Goal: Task Accomplishment & Management: Complete application form

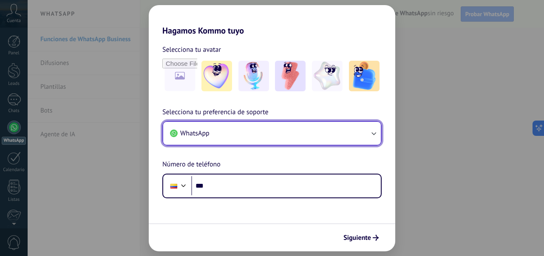
click at [372, 135] on icon "button" at bounding box center [373, 133] width 8 height 8
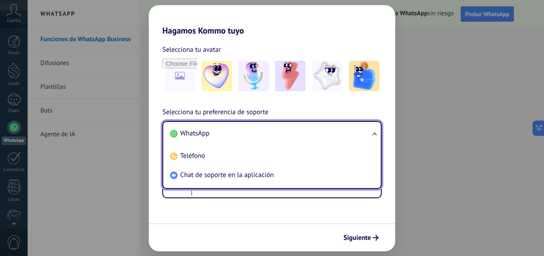
click at [420, 170] on div "Hagamos Kommo tuyo Selecciona tu avatar Selecciona tu preferencia de soporte Wh…" at bounding box center [272, 128] width 544 height 256
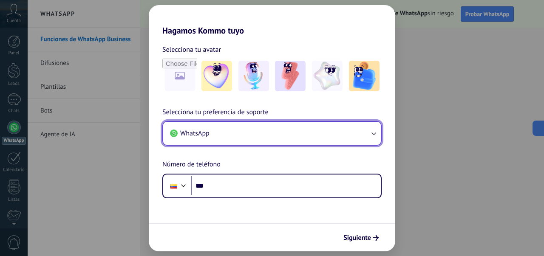
click at [374, 131] on icon "button" at bounding box center [373, 133] width 8 height 8
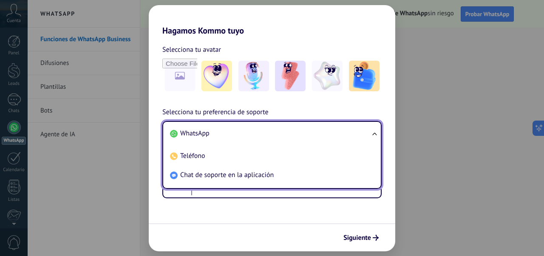
click at [283, 135] on li "WhatsApp" at bounding box center [269, 133] width 207 height 19
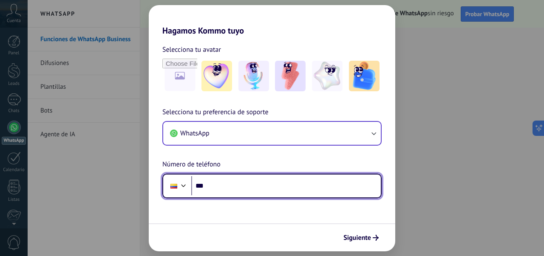
click at [221, 184] on input "***" at bounding box center [285, 186] width 189 height 20
type input "**********"
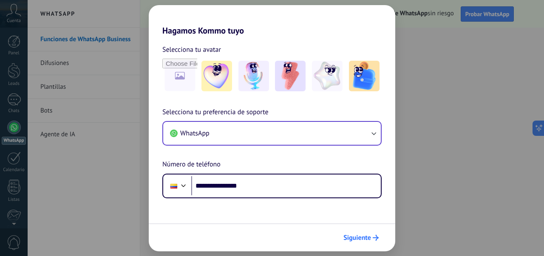
click at [356, 239] on span "Siguiente" at bounding box center [357, 238] width 28 height 6
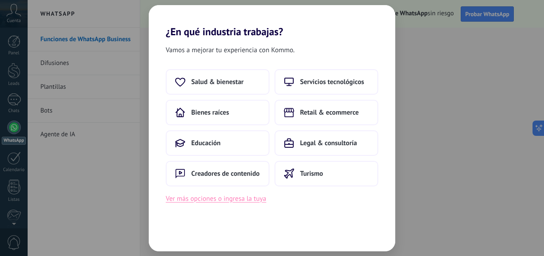
click at [256, 200] on button "Ver más opciones o ingresa la tuya" at bounding box center [216, 198] width 100 height 11
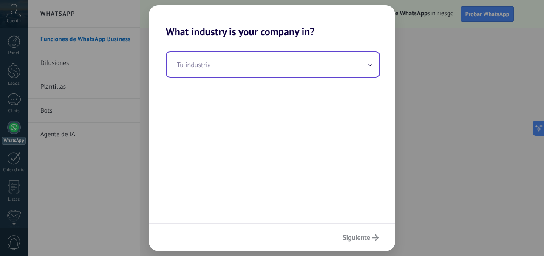
click at [369, 64] on span at bounding box center [370, 64] width 4 height 8
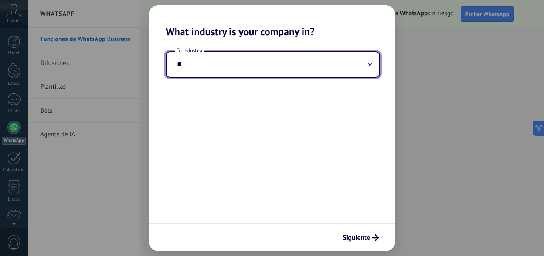
type input "*"
type input "**********"
click at [349, 236] on span "Siguiente" at bounding box center [356, 238] width 28 height 6
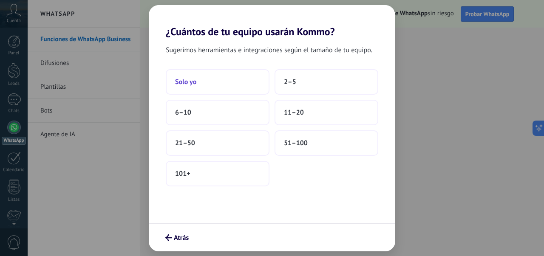
click at [214, 85] on button "Solo yo" at bounding box center [218, 81] width 104 height 25
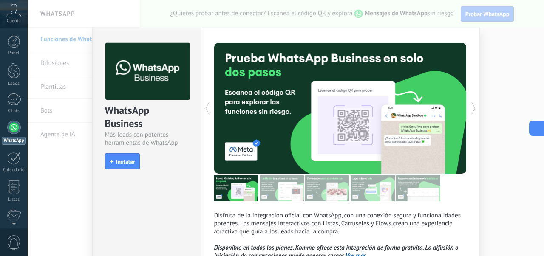
click at [534, 127] on icon at bounding box center [535, 128] width 9 height 9
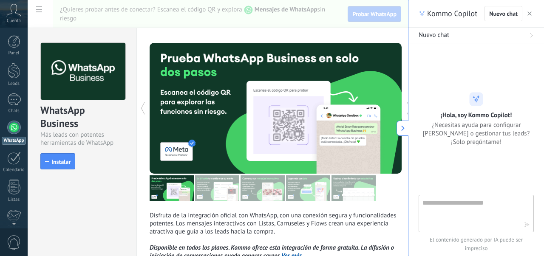
click at [359, 104] on div at bounding box center [339, 108] width 126 height 131
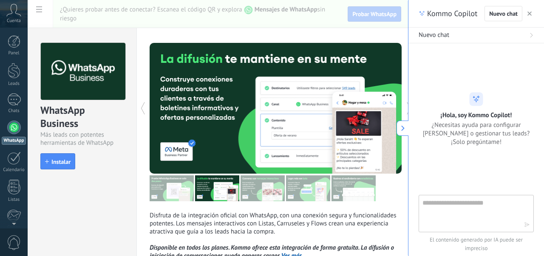
click at [400, 128] on icon at bounding box center [403, 128] width 6 height 6
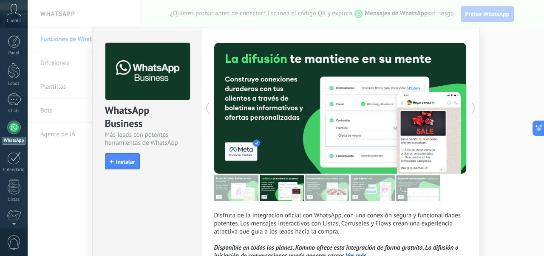
click at [469, 109] on icon at bounding box center [473, 108] width 8 height 17
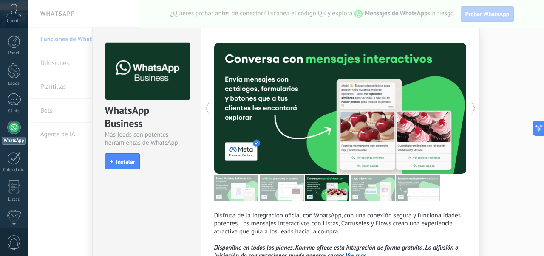
click at [470, 109] on icon at bounding box center [473, 108] width 8 height 17
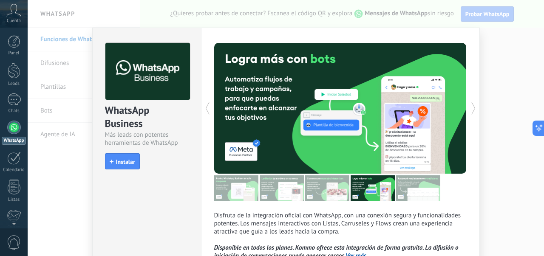
click at [470, 109] on icon at bounding box center [473, 108] width 8 height 17
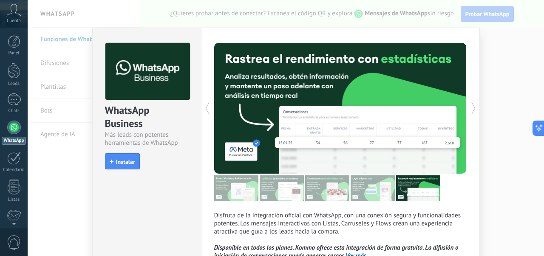
click at [470, 109] on icon at bounding box center [473, 108] width 8 height 17
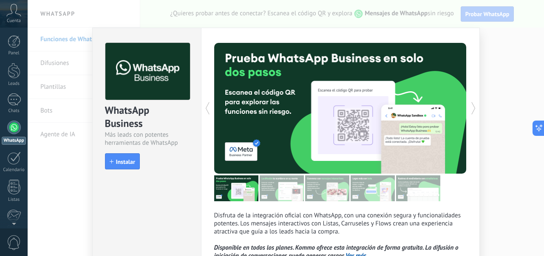
click at [470, 109] on icon at bounding box center [473, 108] width 8 height 17
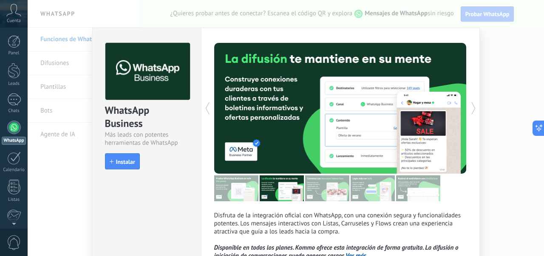
click at [470, 109] on icon at bounding box center [473, 108] width 8 height 17
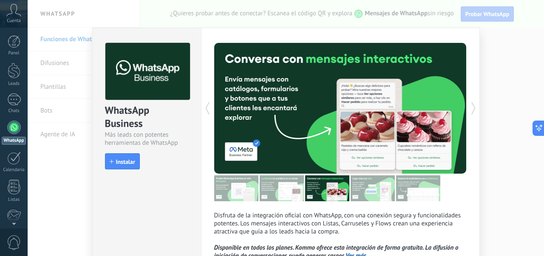
click at [470, 109] on icon at bounding box center [473, 108] width 8 height 17
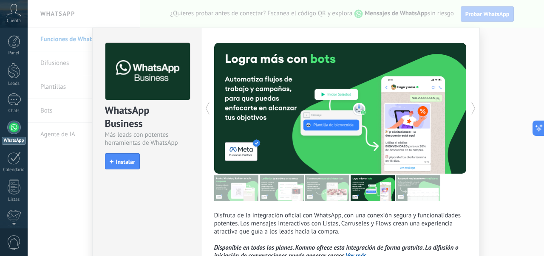
click at [470, 109] on icon at bounding box center [473, 108] width 8 height 17
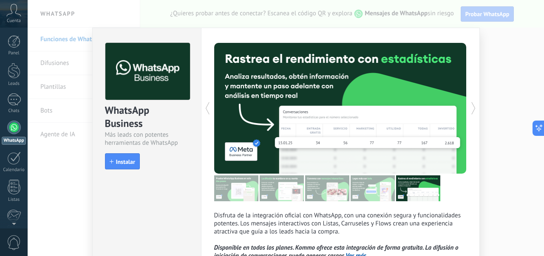
click at [470, 109] on icon at bounding box center [473, 108] width 8 height 17
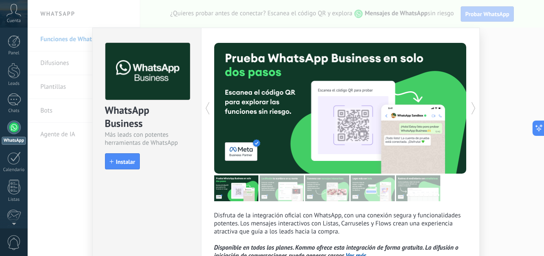
click at [470, 109] on icon at bounding box center [473, 108] width 8 height 17
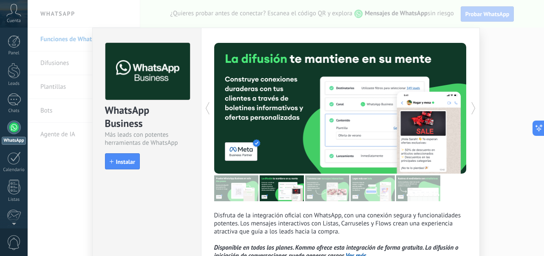
click at [470, 109] on icon at bounding box center [473, 108] width 8 height 17
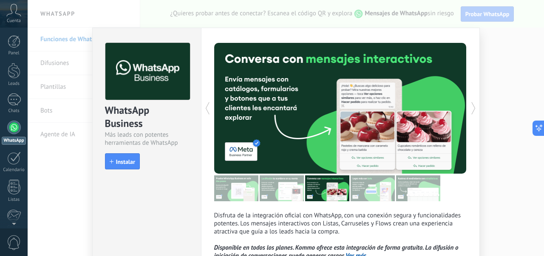
click at [470, 109] on icon at bounding box center [473, 108] width 8 height 17
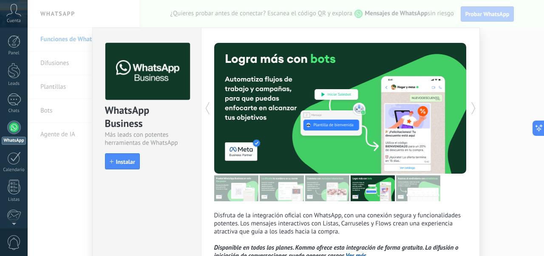
click at [470, 109] on icon at bounding box center [473, 108] width 8 height 17
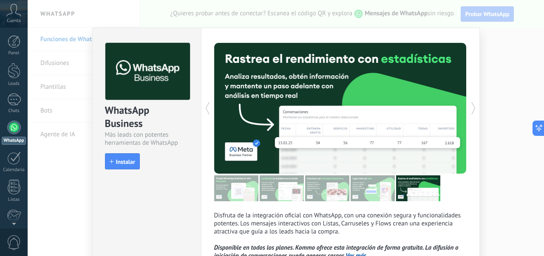
click at [470, 109] on icon at bounding box center [473, 108] width 8 height 17
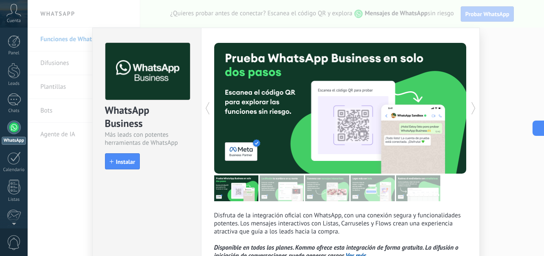
click at [470, 109] on icon at bounding box center [473, 108] width 8 height 17
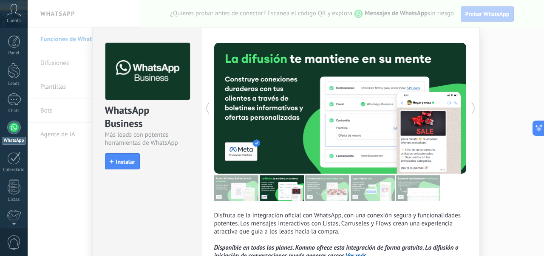
click at [470, 109] on icon at bounding box center [473, 108] width 8 height 17
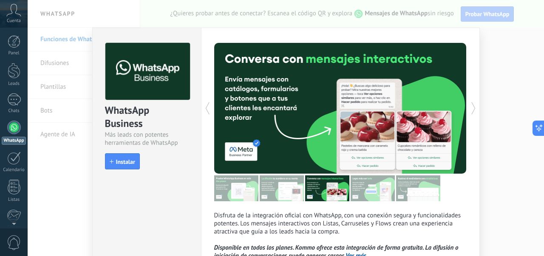
click at [470, 109] on icon at bounding box center [473, 108] width 8 height 17
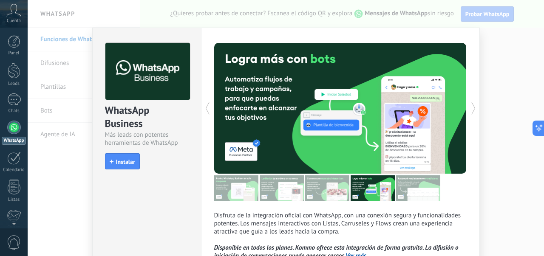
click at [470, 109] on icon at bounding box center [473, 108] width 8 height 17
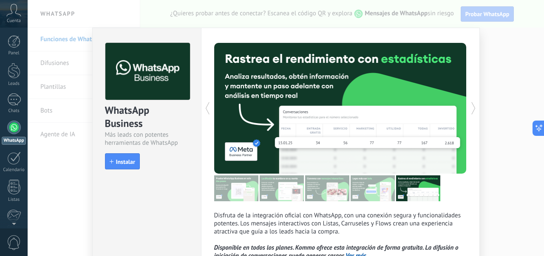
click at [470, 108] on icon at bounding box center [473, 108] width 8 height 17
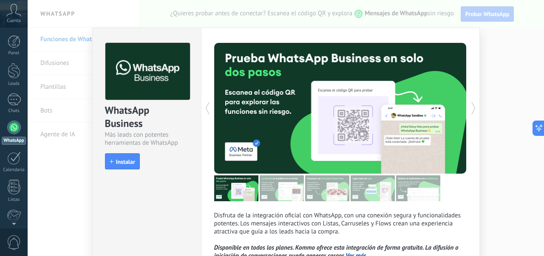
click at [470, 108] on icon at bounding box center [473, 108] width 8 height 17
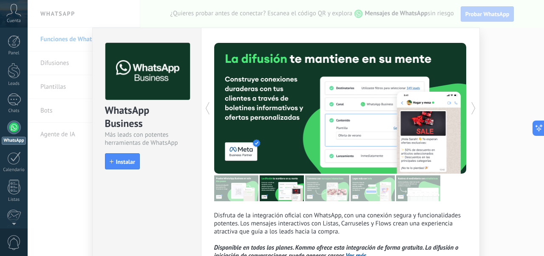
click at [470, 108] on icon at bounding box center [473, 108] width 8 height 17
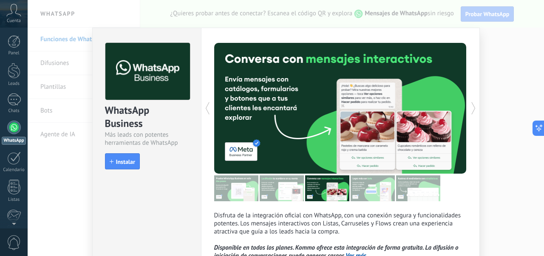
click at [470, 108] on icon at bounding box center [473, 108] width 8 height 17
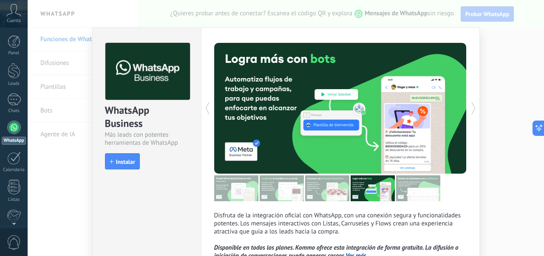
click at [470, 108] on icon at bounding box center [473, 108] width 8 height 17
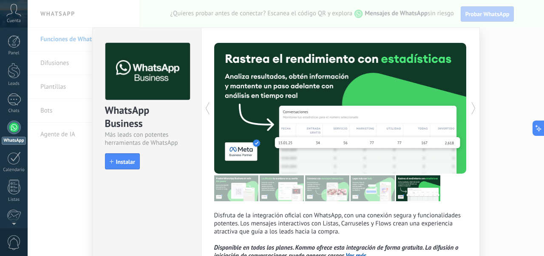
click at [470, 108] on icon at bounding box center [473, 108] width 8 height 17
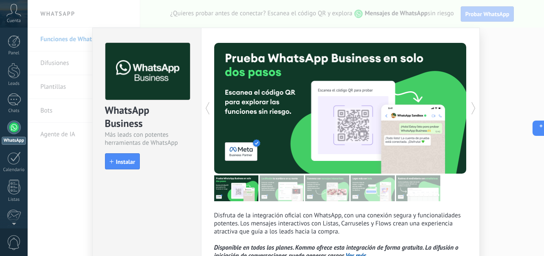
click at [470, 108] on icon at bounding box center [473, 108] width 8 height 17
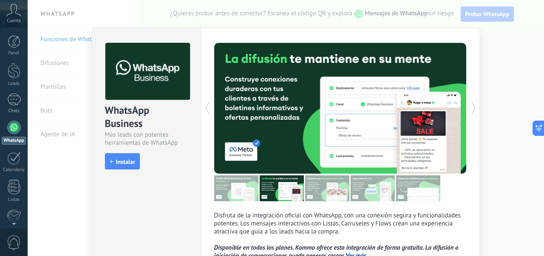
click at [470, 108] on icon at bounding box center [473, 108] width 8 height 17
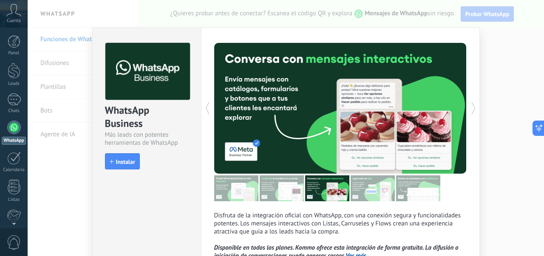
click at [470, 108] on icon at bounding box center [473, 108] width 8 height 17
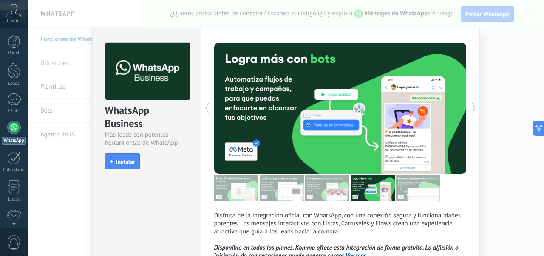
click at [487, 54] on div "WhatsApp Business Más leads con potentes herramientas de WhatsApp install Insta…" at bounding box center [286, 128] width 516 height 256
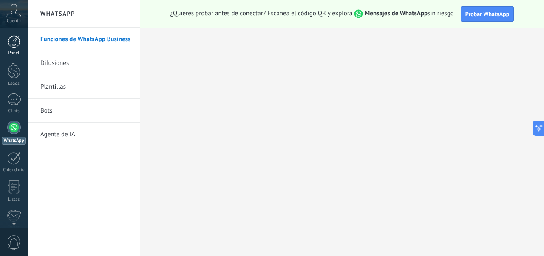
click at [13, 49] on link "Panel" at bounding box center [14, 45] width 28 height 21
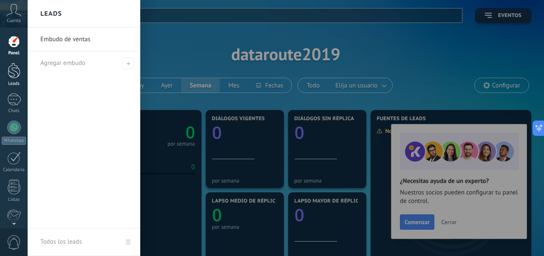
click at [14, 67] on div at bounding box center [14, 71] width 13 height 16
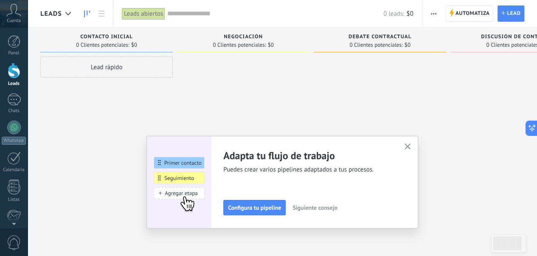
click at [411, 144] on icon "button" at bounding box center [408, 147] width 6 height 6
